Goal: Task Accomplishment & Management: Manage account settings

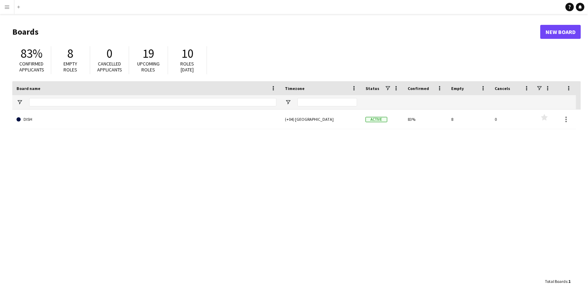
click at [1, 9] on button "Menu" at bounding box center [7, 7] width 14 height 14
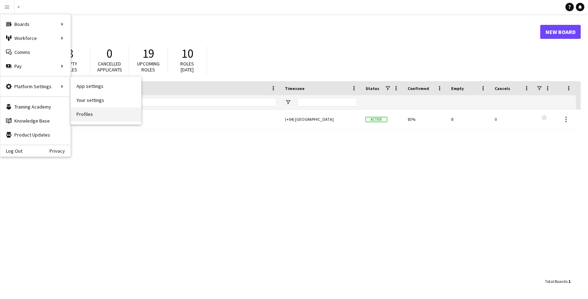
click at [90, 113] on link "Profiles" at bounding box center [106, 115] width 70 height 14
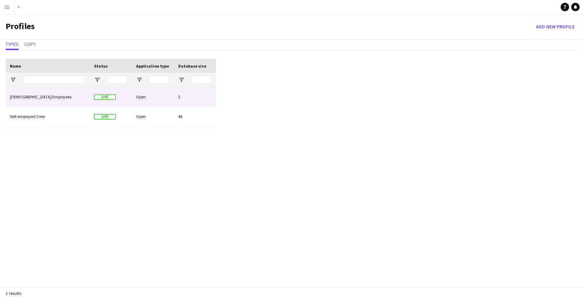
click at [67, 102] on div "[DEMOGRAPHIC_DATA] Employees" at bounding box center [48, 96] width 84 height 19
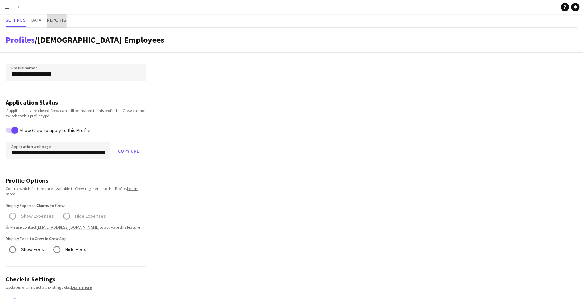
click at [53, 18] on span "Reports" at bounding box center [56, 20] width 19 height 5
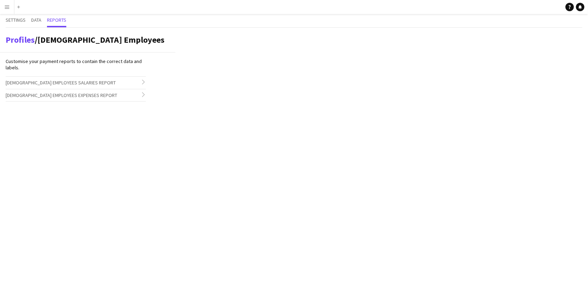
click at [138, 84] on h3 "[DEMOGRAPHIC_DATA] Employees Salaries Report chevron-right" at bounding box center [76, 83] width 140 height 12
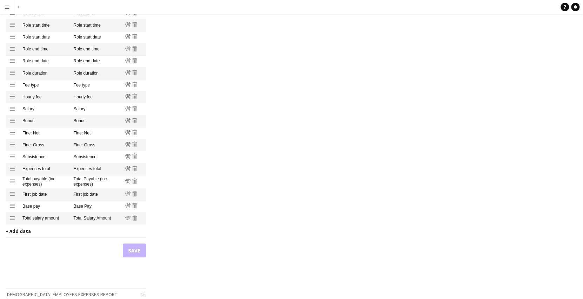
scroll to position [414, 0]
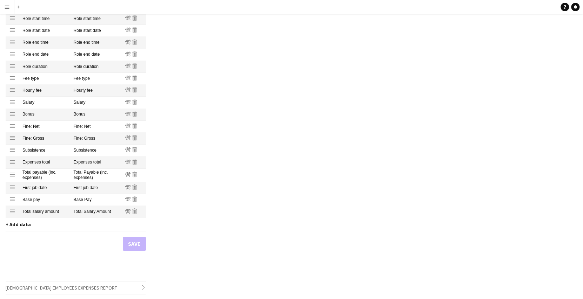
click at [14, 225] on span "+ Add data" at bounding box center [18, 225] width 25 height 6
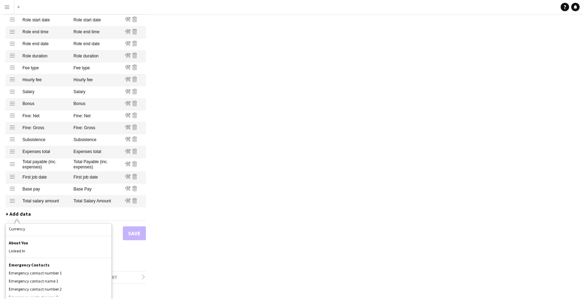
scroll to position [404, 0]
